Goal: Task Accomplishment & Management: Use online tool/utility

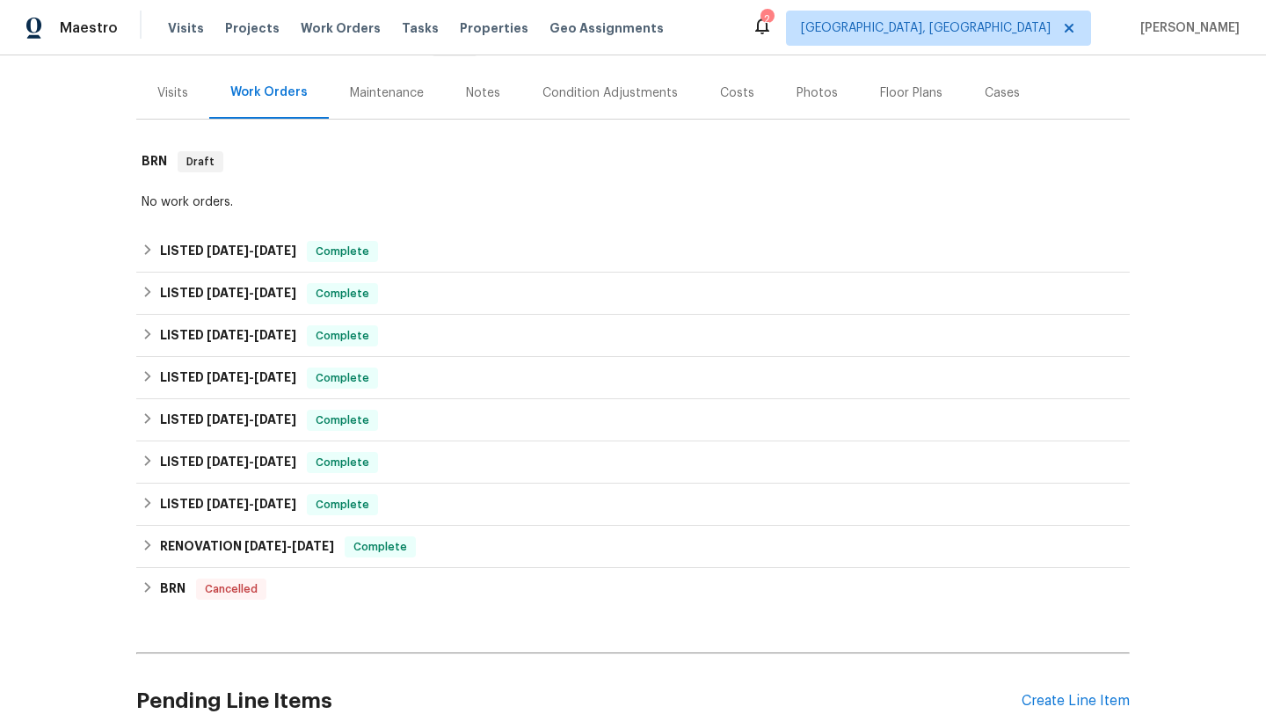
scroll to position [282, 0]
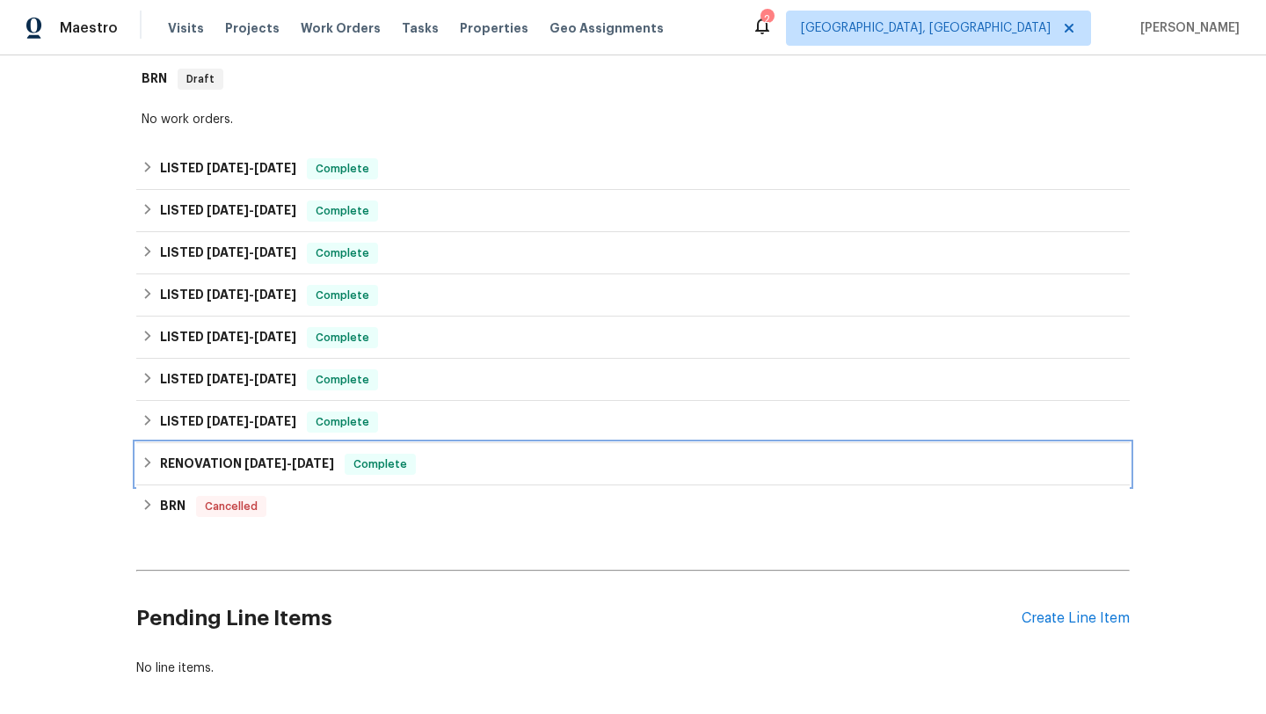
click at [267, 462] on span "[DATE]" at bounding box center [265, 463] width 42 height 12
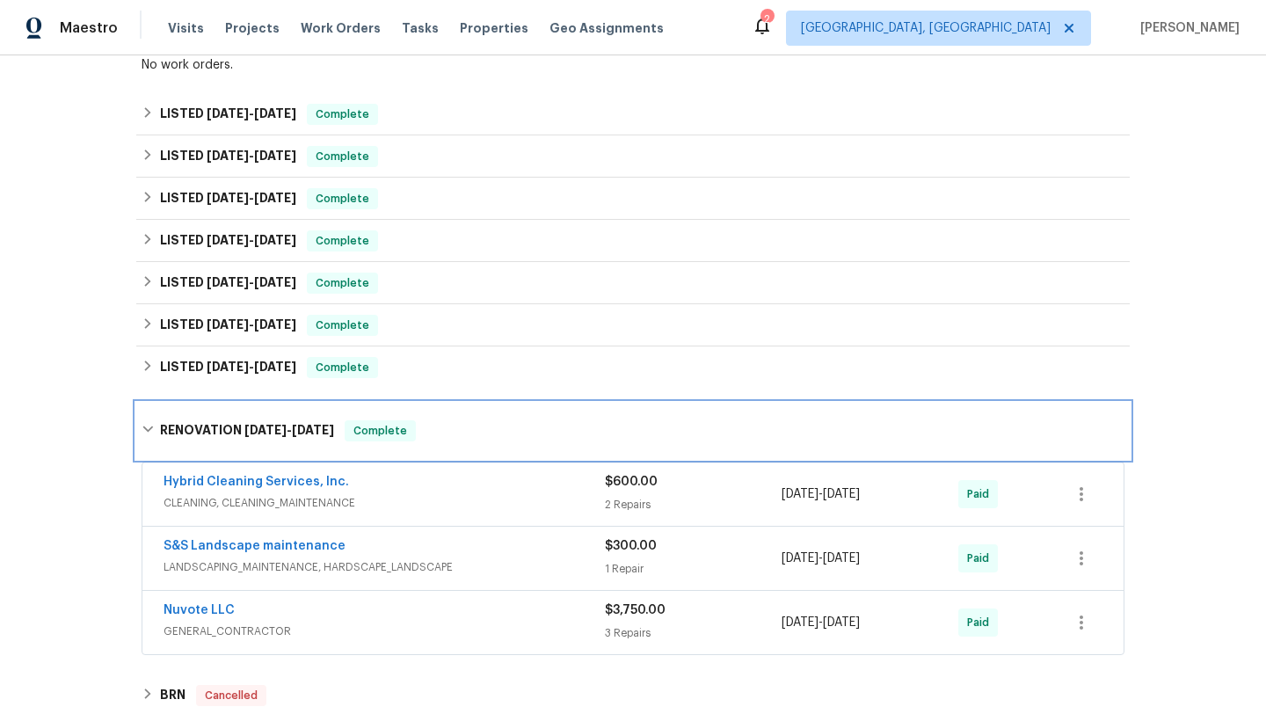
scroll to position [389, 0]
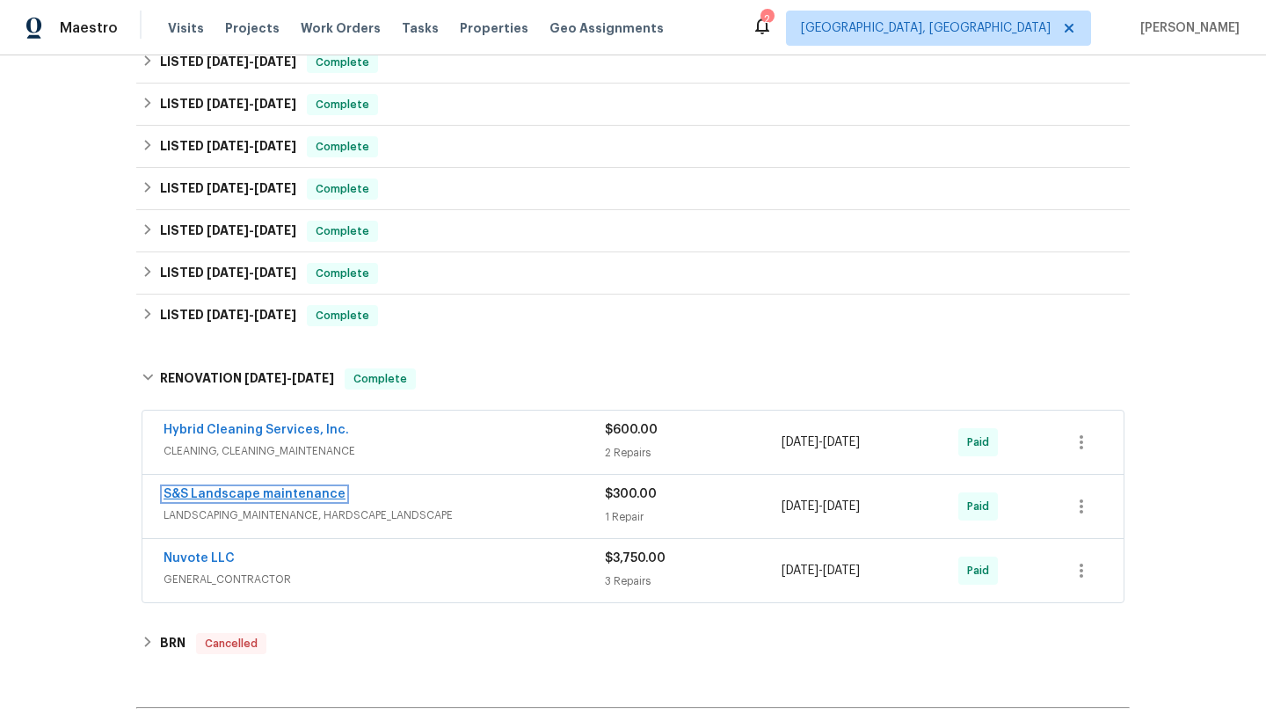
click at [314, 498] on link "S&S Landscape maintenance" at bounding box center [255, 494] width 182 height 12
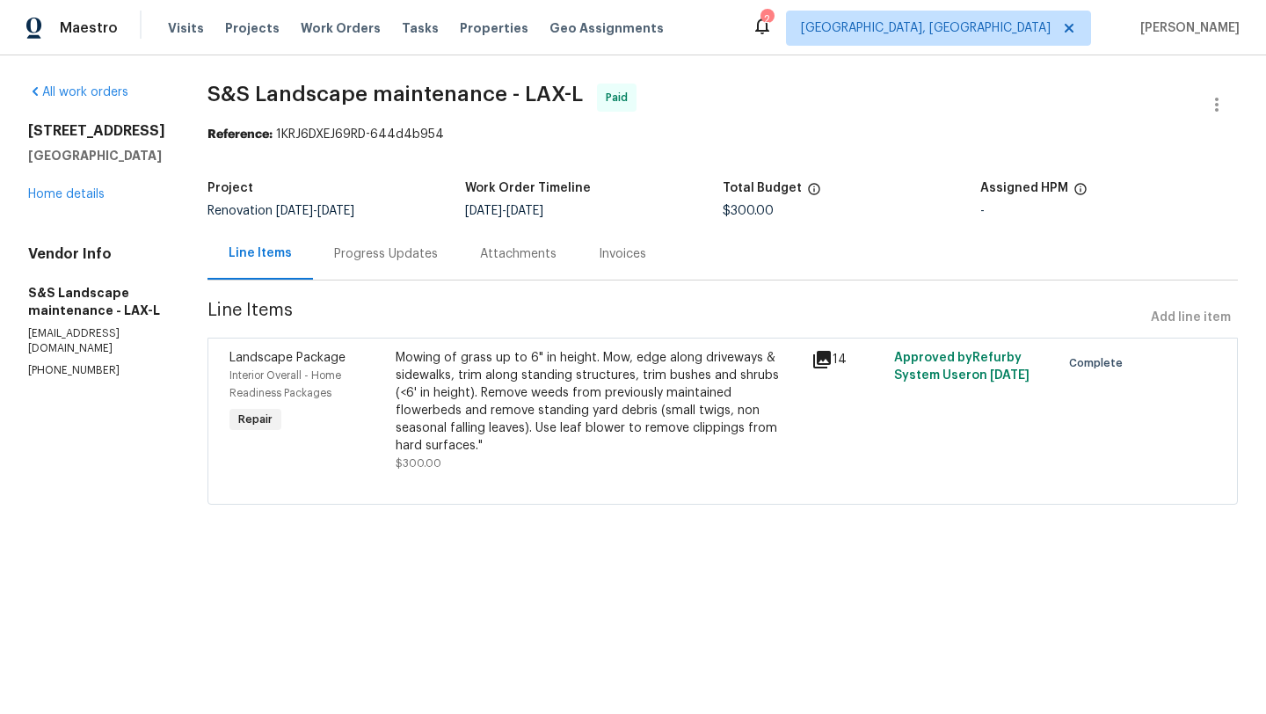
click at [825, 359] on icon at bounding box center [822, 360] width 18 height 18
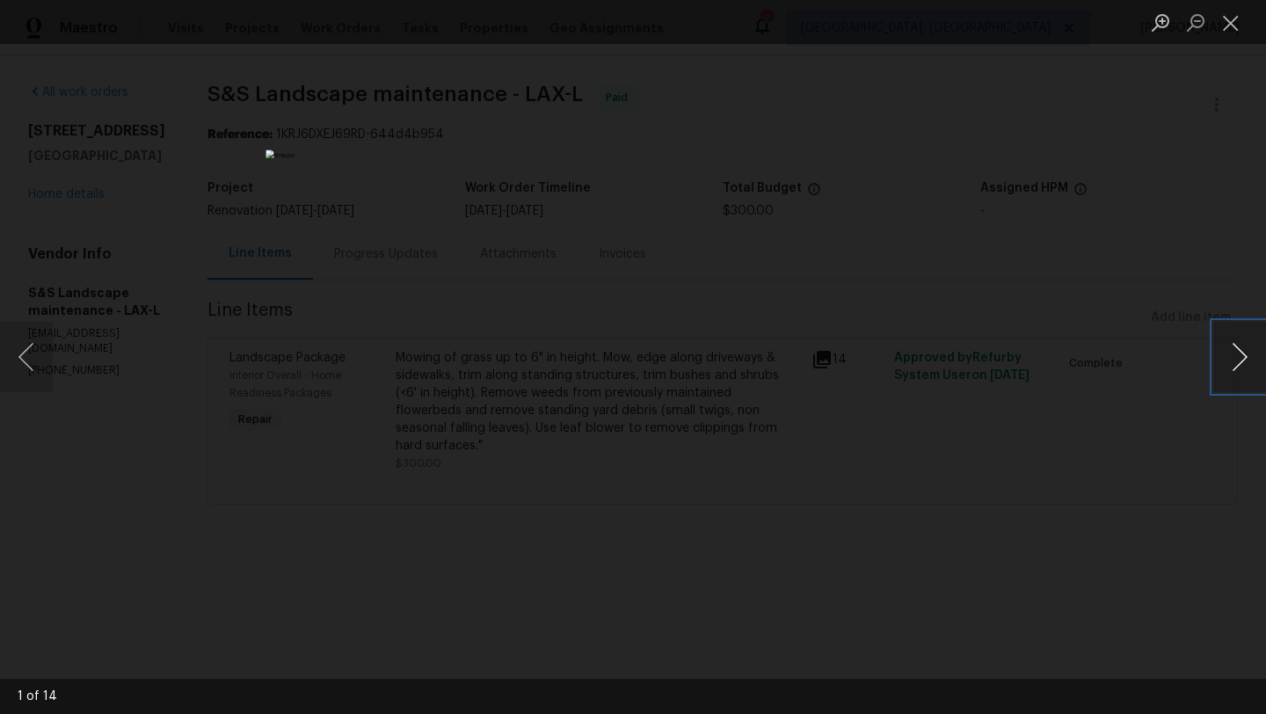
click at [1241, 348] on button "Next image" at bounding box center [1239, 357] width 53 height 70
click at [33, 372] on button "Previous image" at bounding box center [26, 357] width 53 height 70
click at [1238, 356] on button "Next image" at bounding box center [1239, 357] width 53 height 70
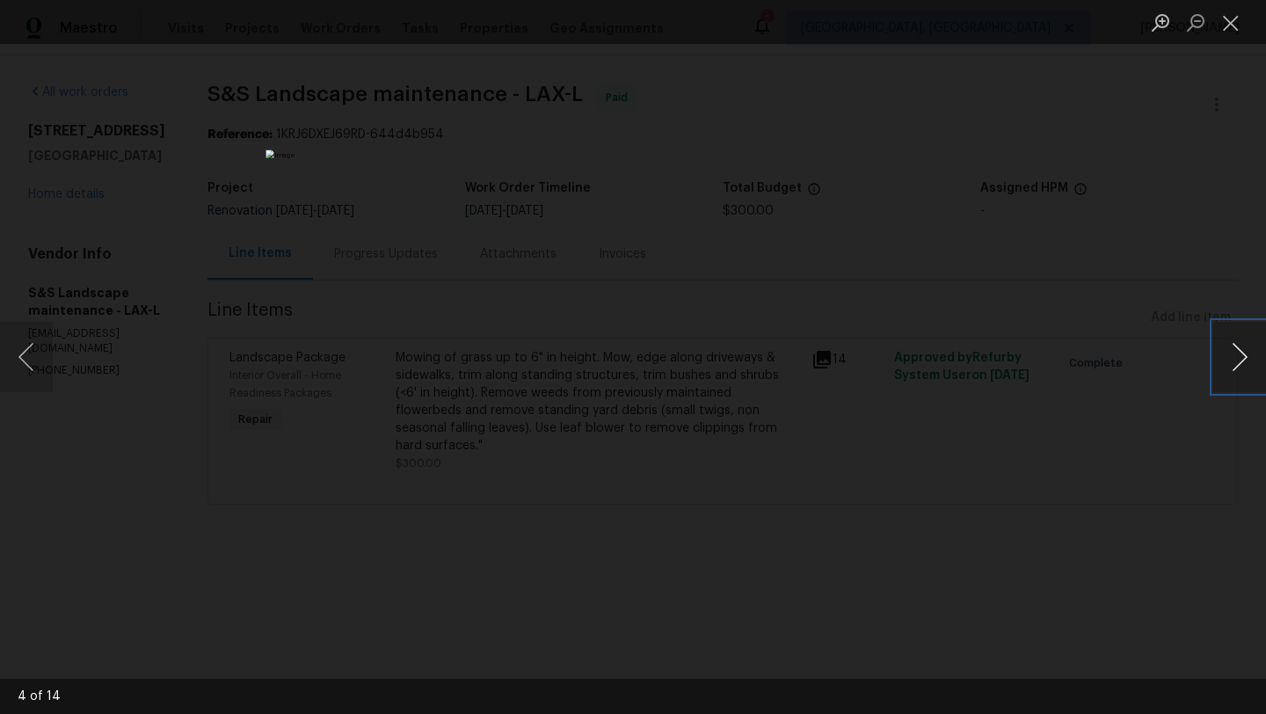
click at [1238, 356] on button "Next image" at bounding box center [1239, 357] width 53 height 70
click at [1231, 28] on button "Close lightbox" at bounding box center [1230, 22] width 35 height 31
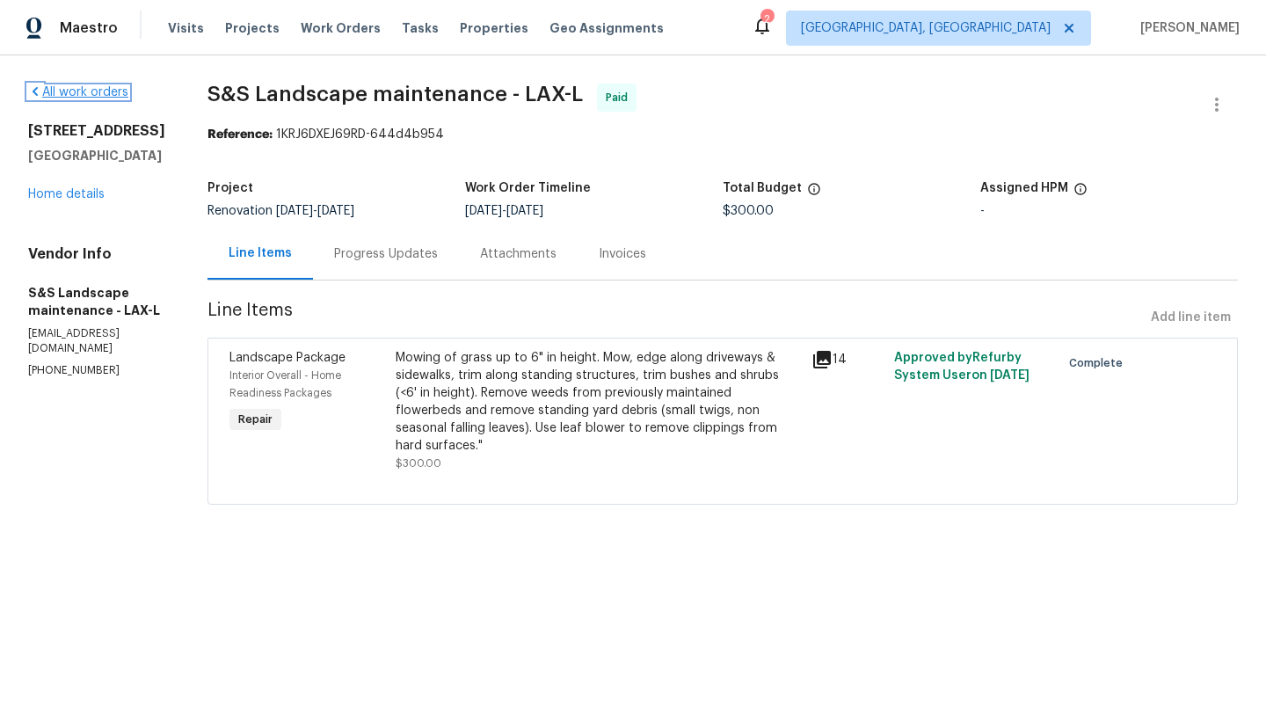
click at [120, 92] on link "All work orders" at bounding box center [78, 92] width 100 height 12
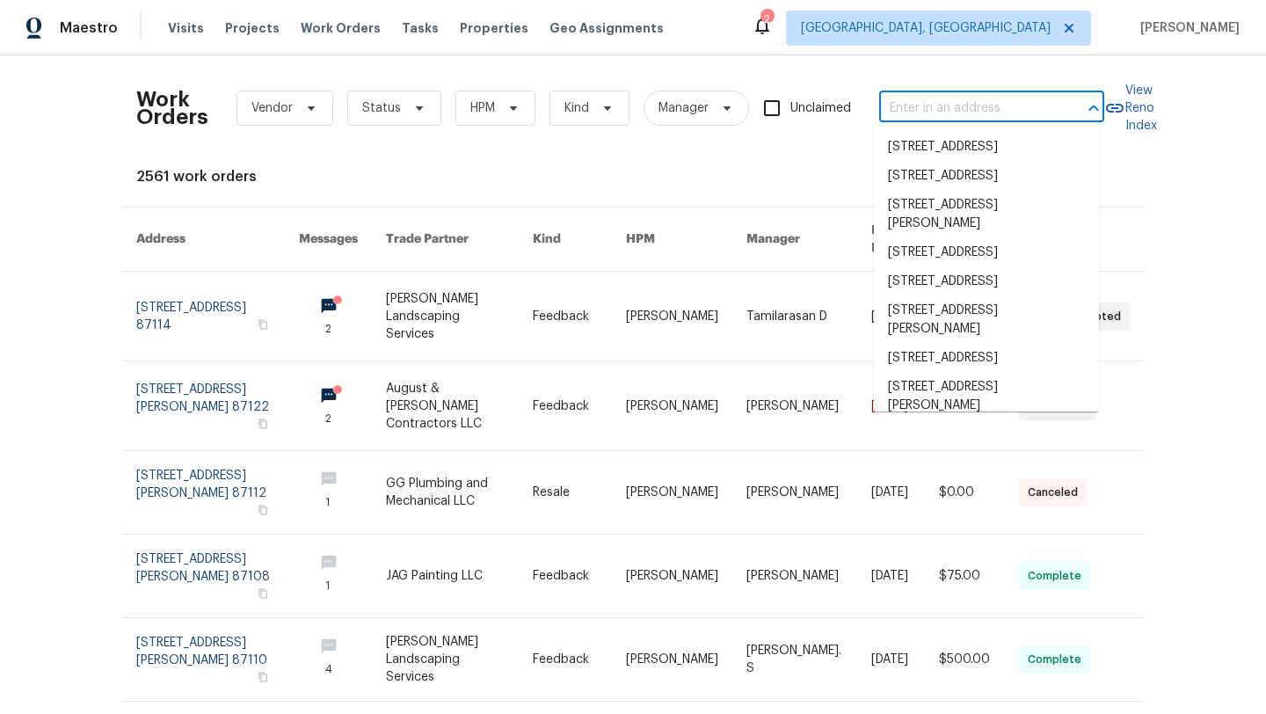
click at [1008, 110] on input "text" at bounding box center [967, 108] width 176 height 27
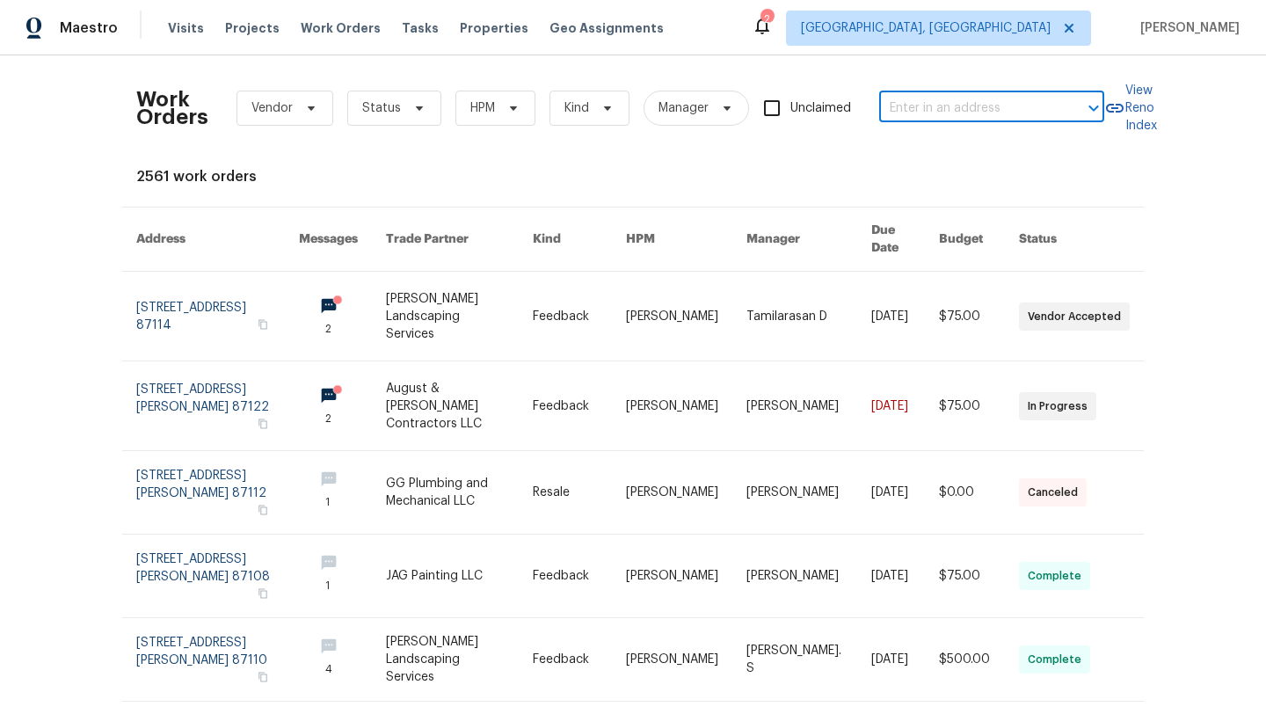
click at [933, 106] on input "text" at bounding box center [967, 108] width 176 height 27
type input "5251 Zakon"
click at [315, 23] on span "Work Orders" at bounding box center [341, 28] width 80 height 18
